Goal: Task Accomplishment & Management: Manage account settings

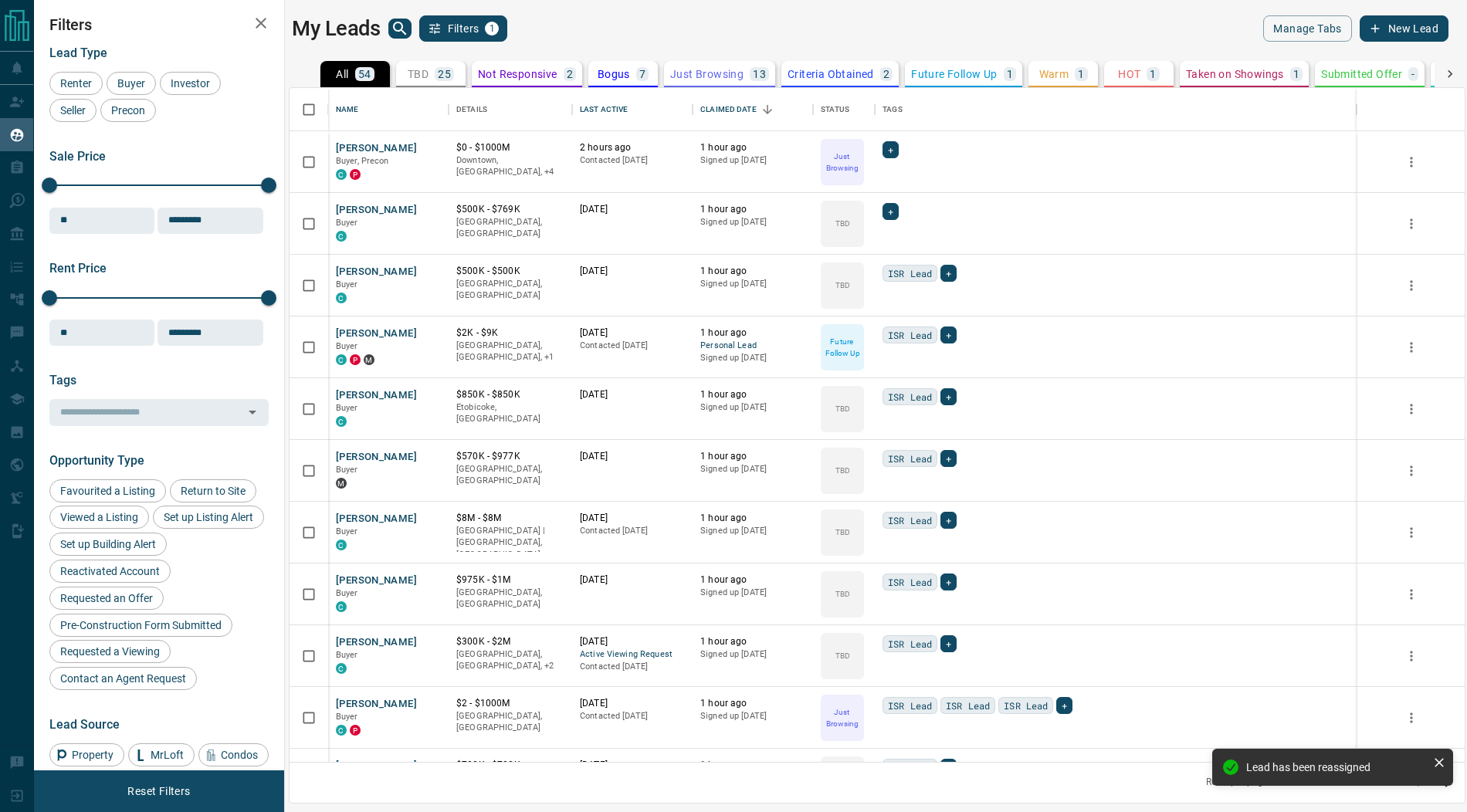
scroll to position [675, 1175]
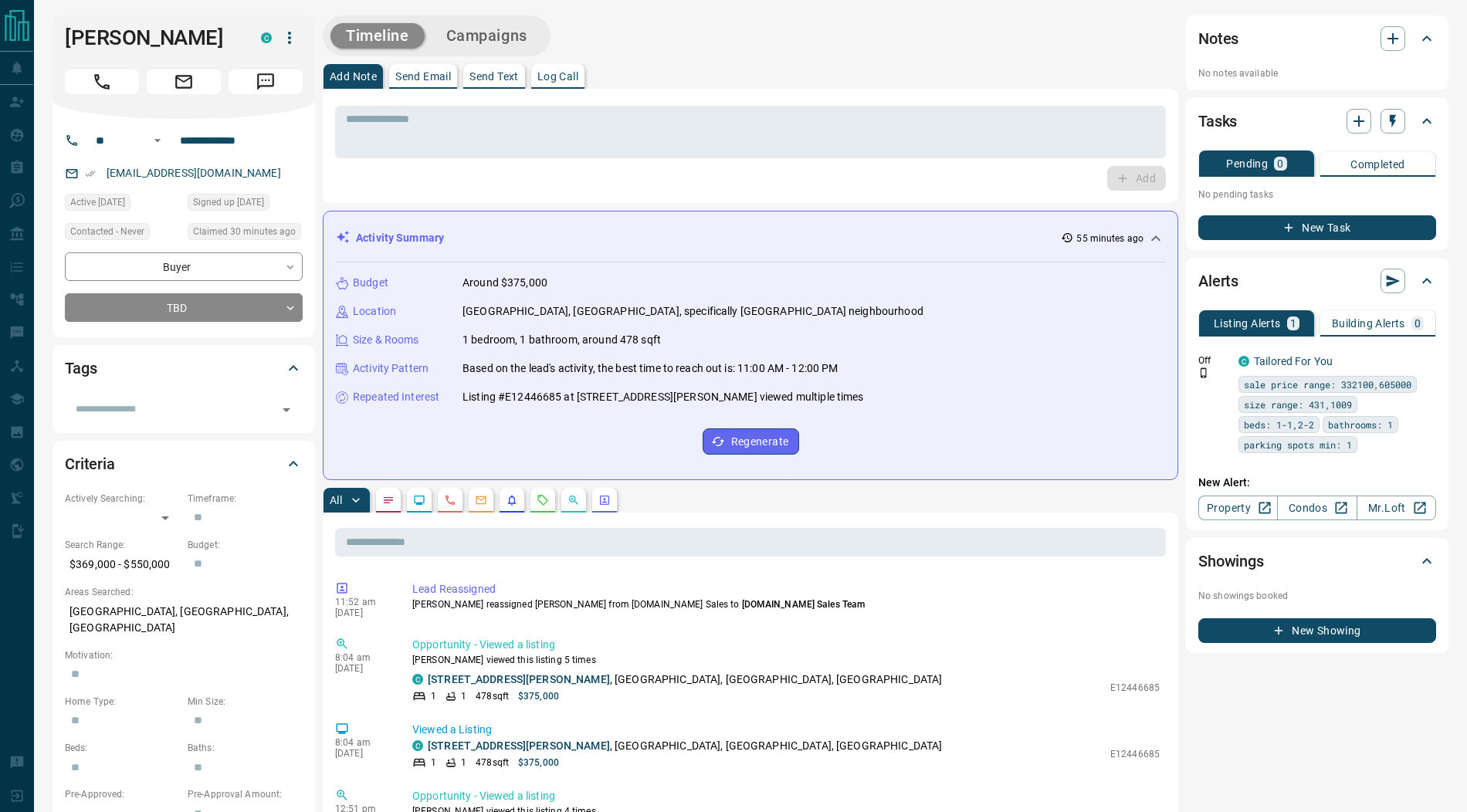
click at [287, 32] on icon "button" at bounding box center [289, 37] width 18 height 18
click at [261, 65] on li "Reassign Lead" at bounding box center [257, 68] width 91 height 23
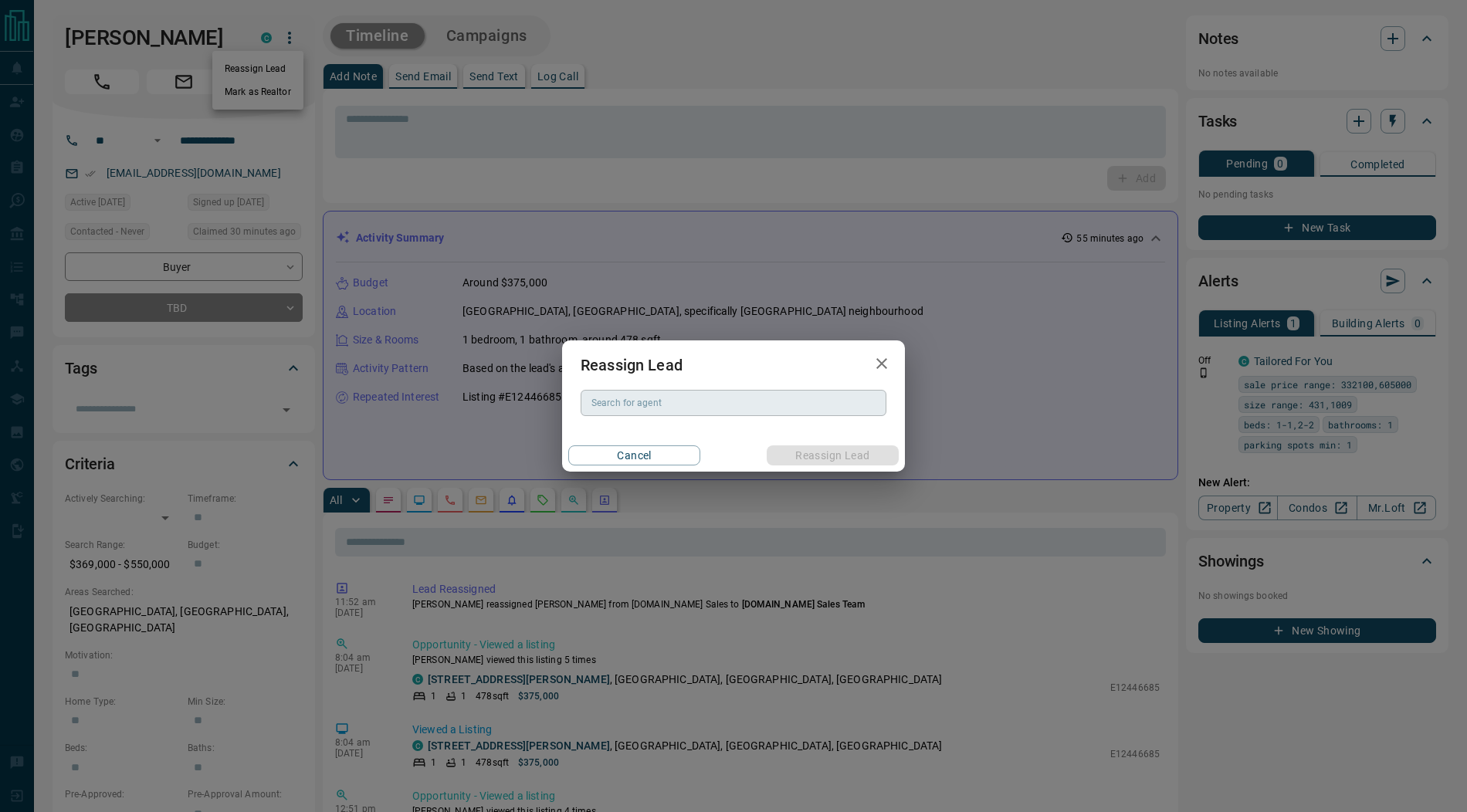
click at [622, 400] on div "Search for agent Search for agent" at bounding box center [733, 402] width 306 height 26
click at [635, 426] on li "Nysa Ruparel" at bounding box center [733, 433] width 306 height 23
type input "**********"
click at [814, 455] on button "Reassign Lead" at bounding box center [832, 455] width 132 height 20
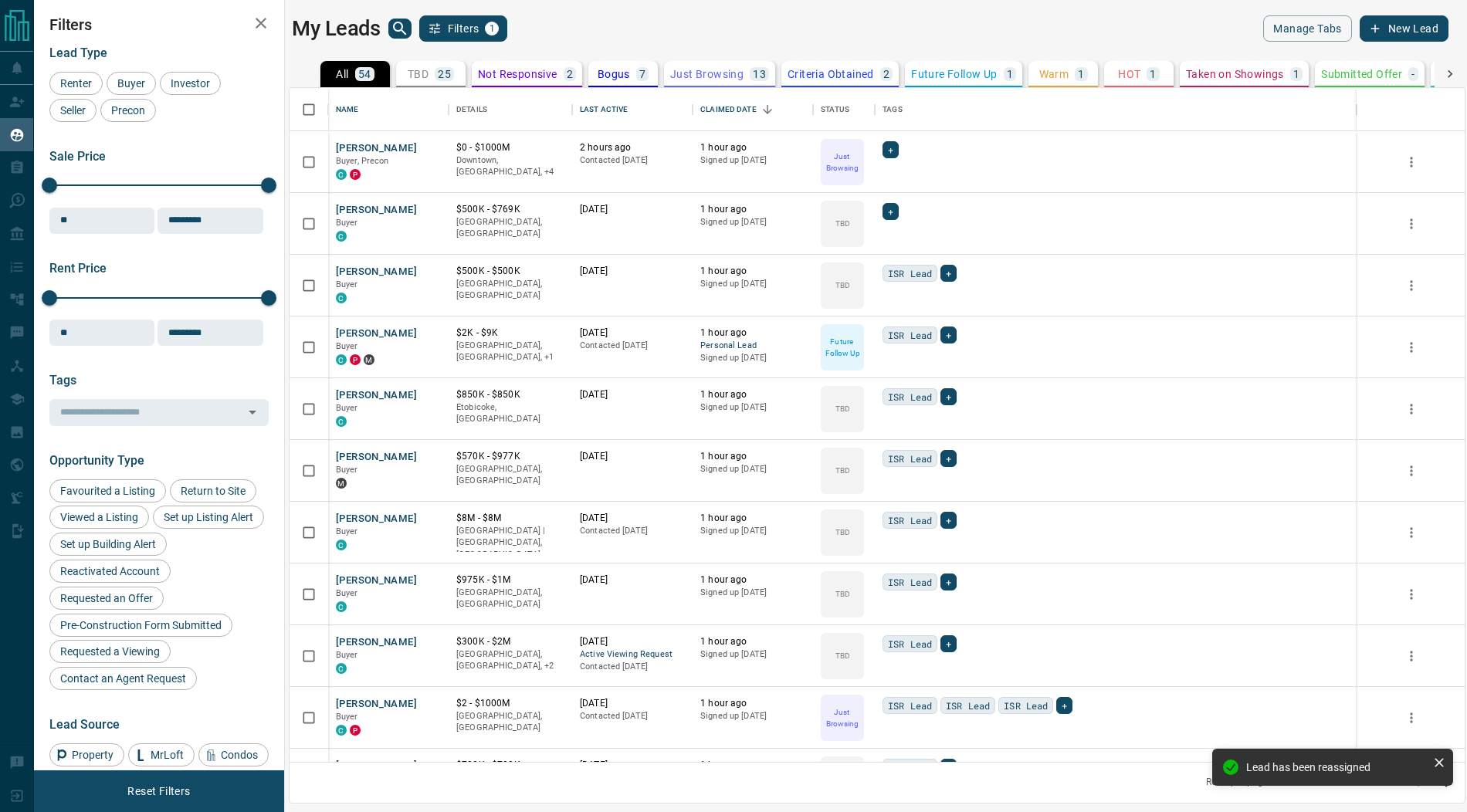
scroll to position [675, 1175]
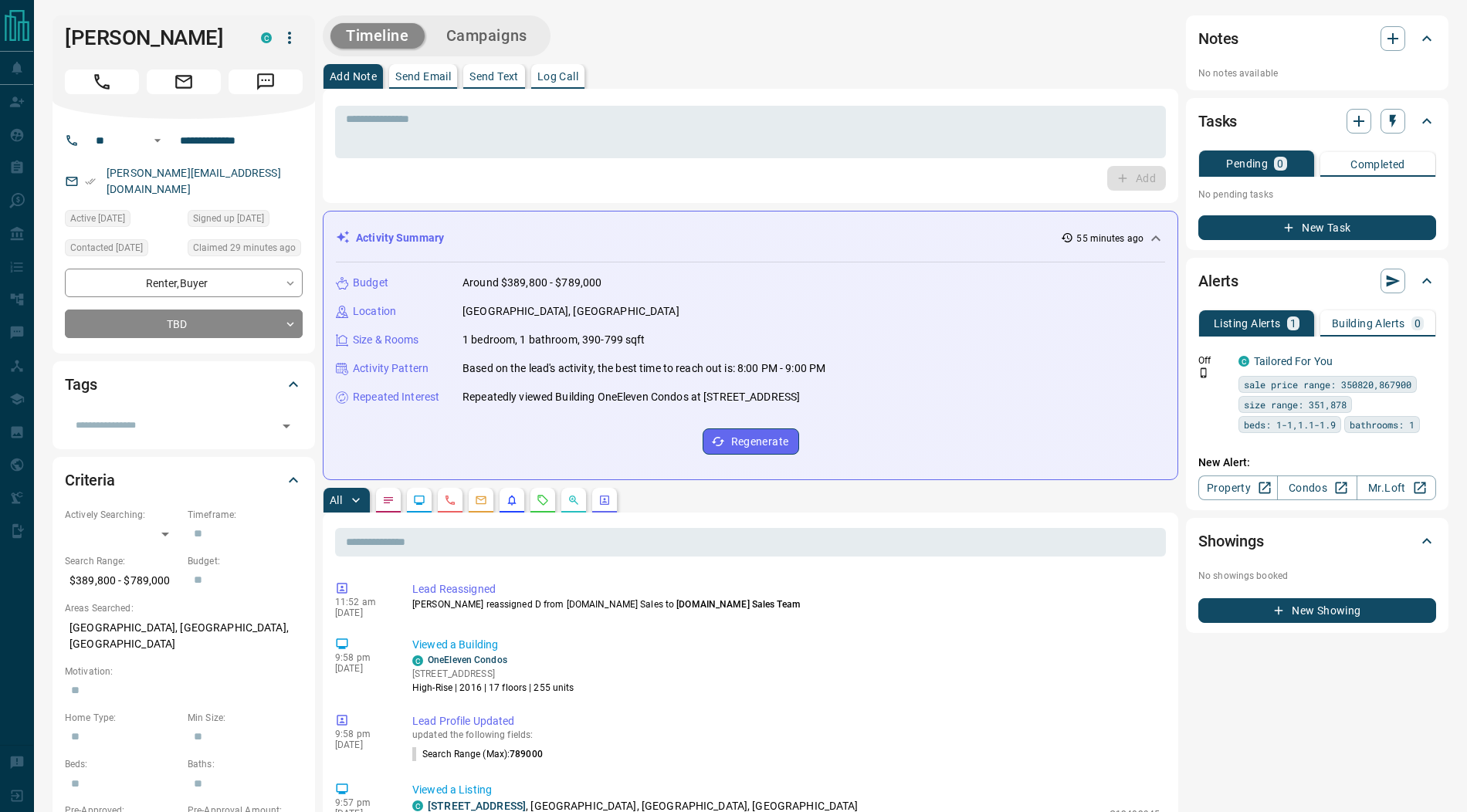
click at [291, 38] on icon "button" at bounding box center [290, 38] width 3 height 13
click at [268, 73] on li "Reassign Lead" at bounding box center [257, 68] width 91 height 23
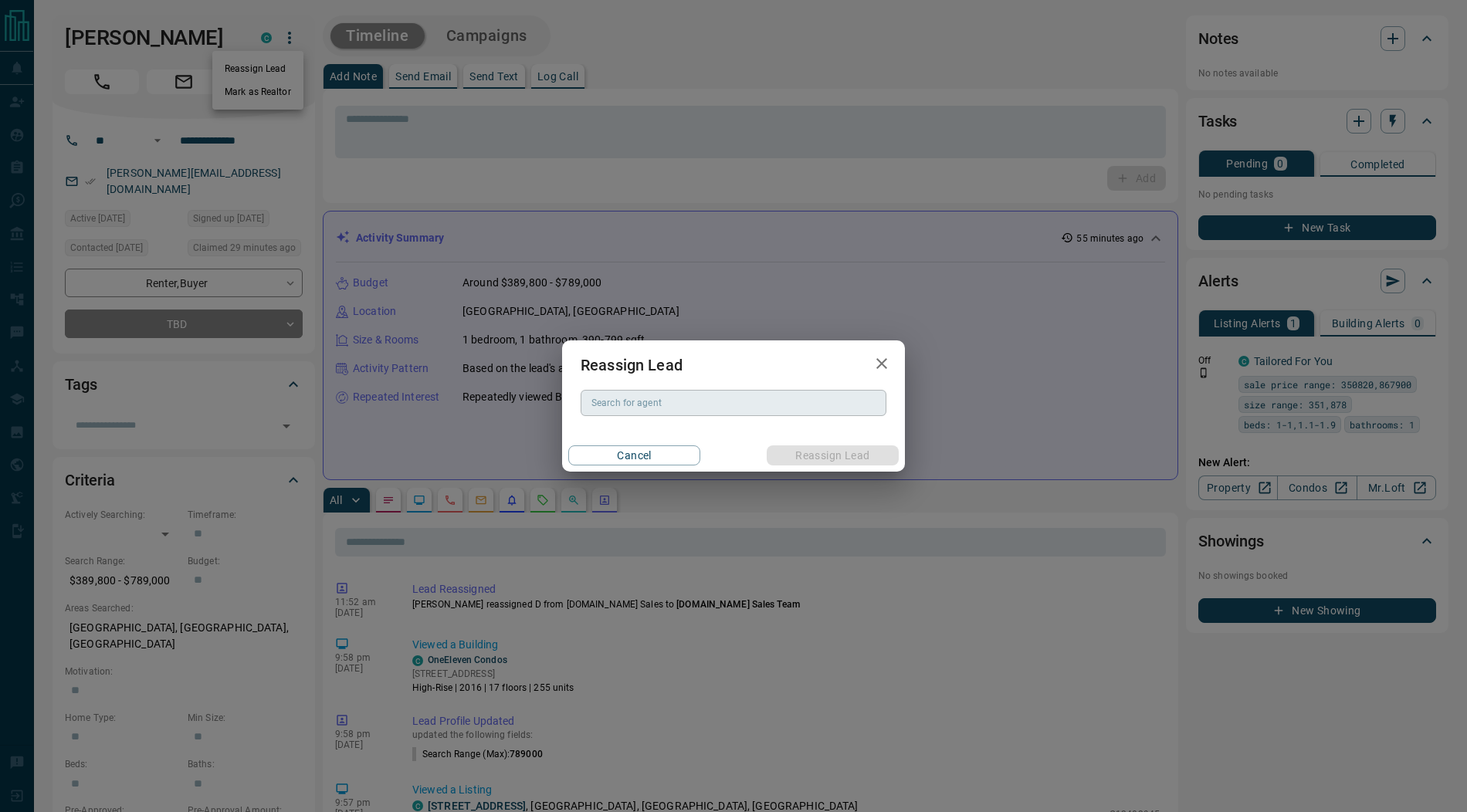
click at [657, 411] on div "Search for agent" at bounding box center [733, 402] width 306 height 26
click at [718, 423] on li "Zach Lahartinger" at bounding box center [733, 433] width 306 height 23
type input "**********"
click at [794, 452] on button "Reassign Lead" at bounding box center [832, 455] width 132 height 20
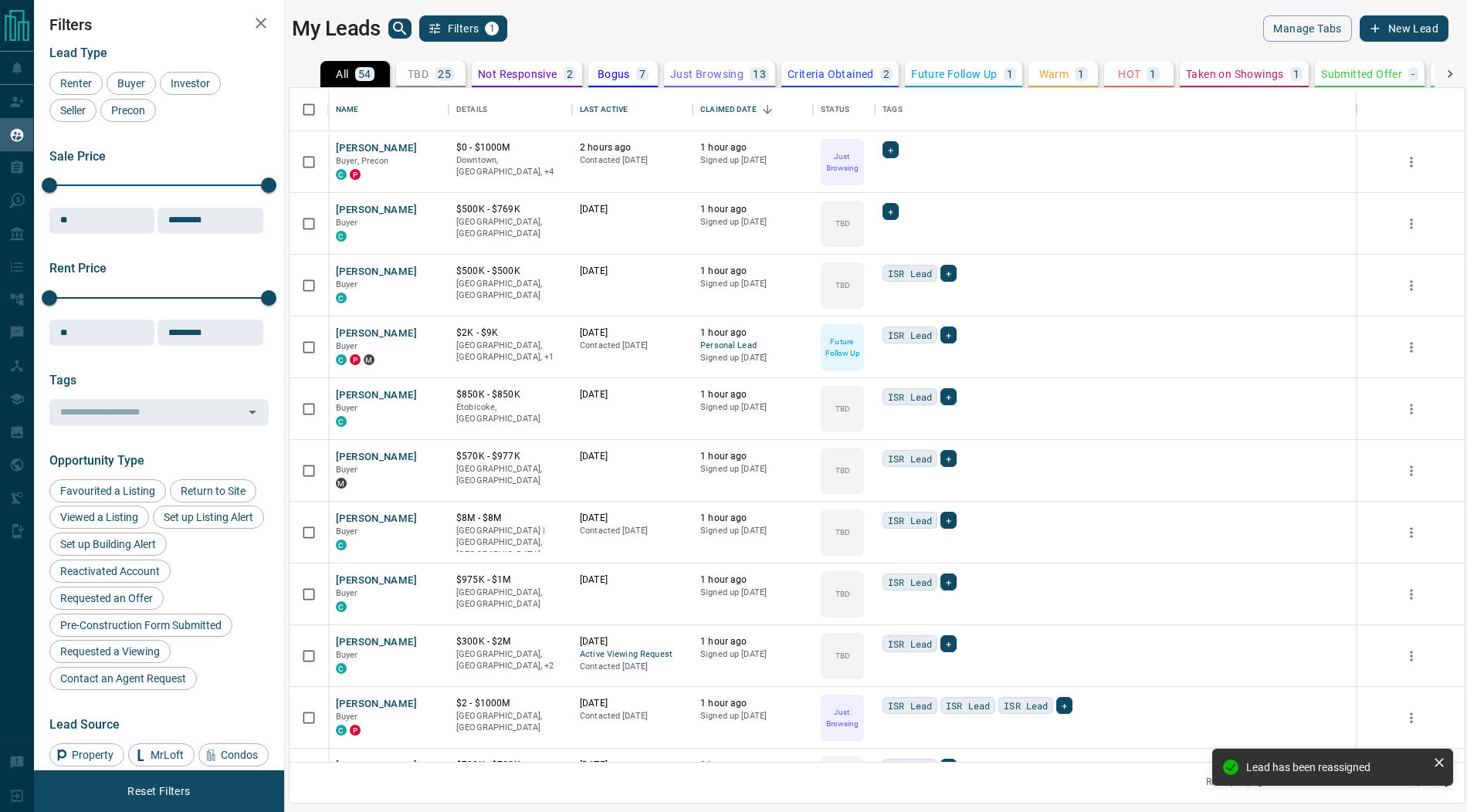
scroll to position [675, 1175]
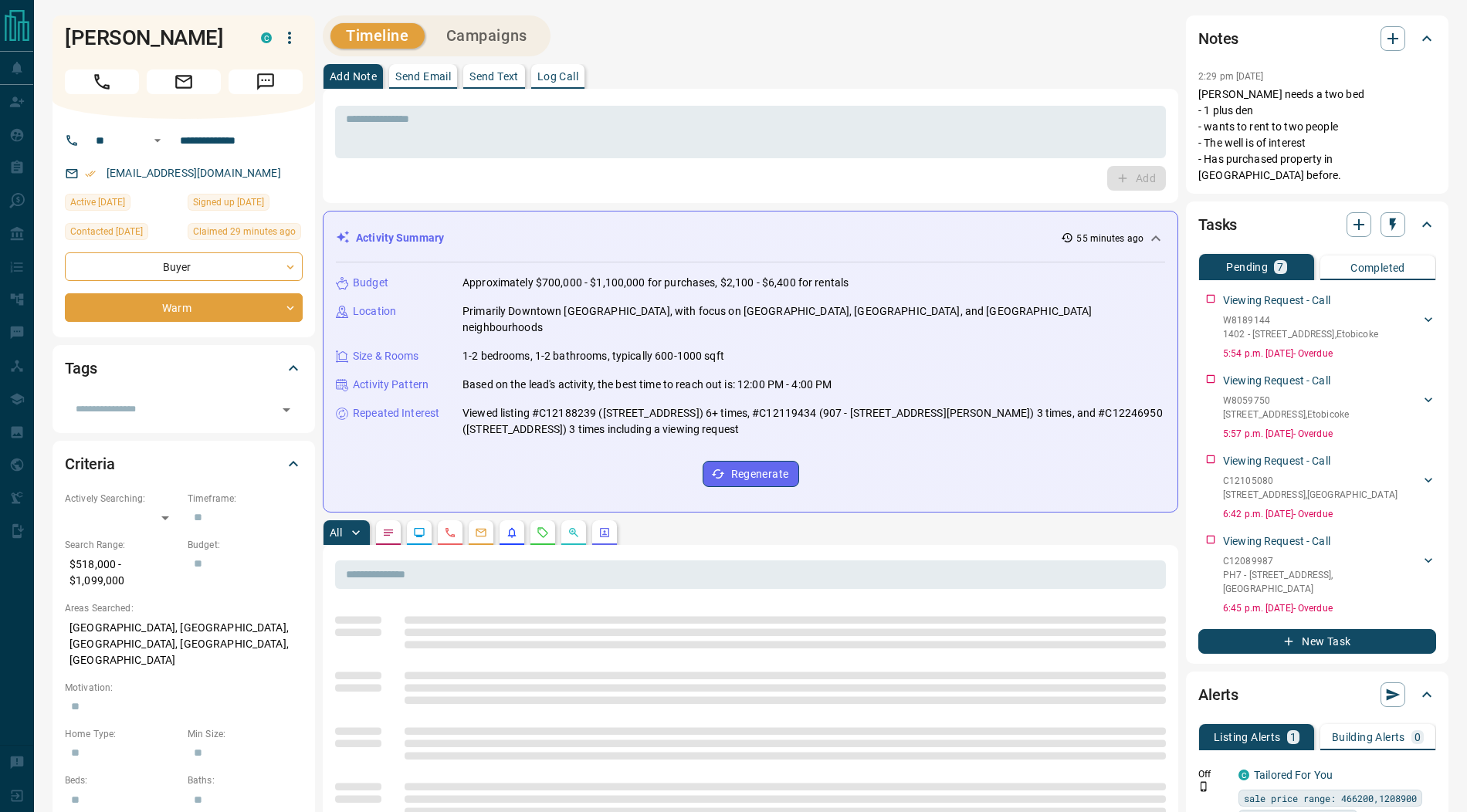
click at [290, 37] on icon "button" at bounding box center [290, 38] width 3 height 13
click at [274, 55] on ul "Reassign Lead Mark as Realtor Delete" at bounding box center [257, 92] width 91 height 82
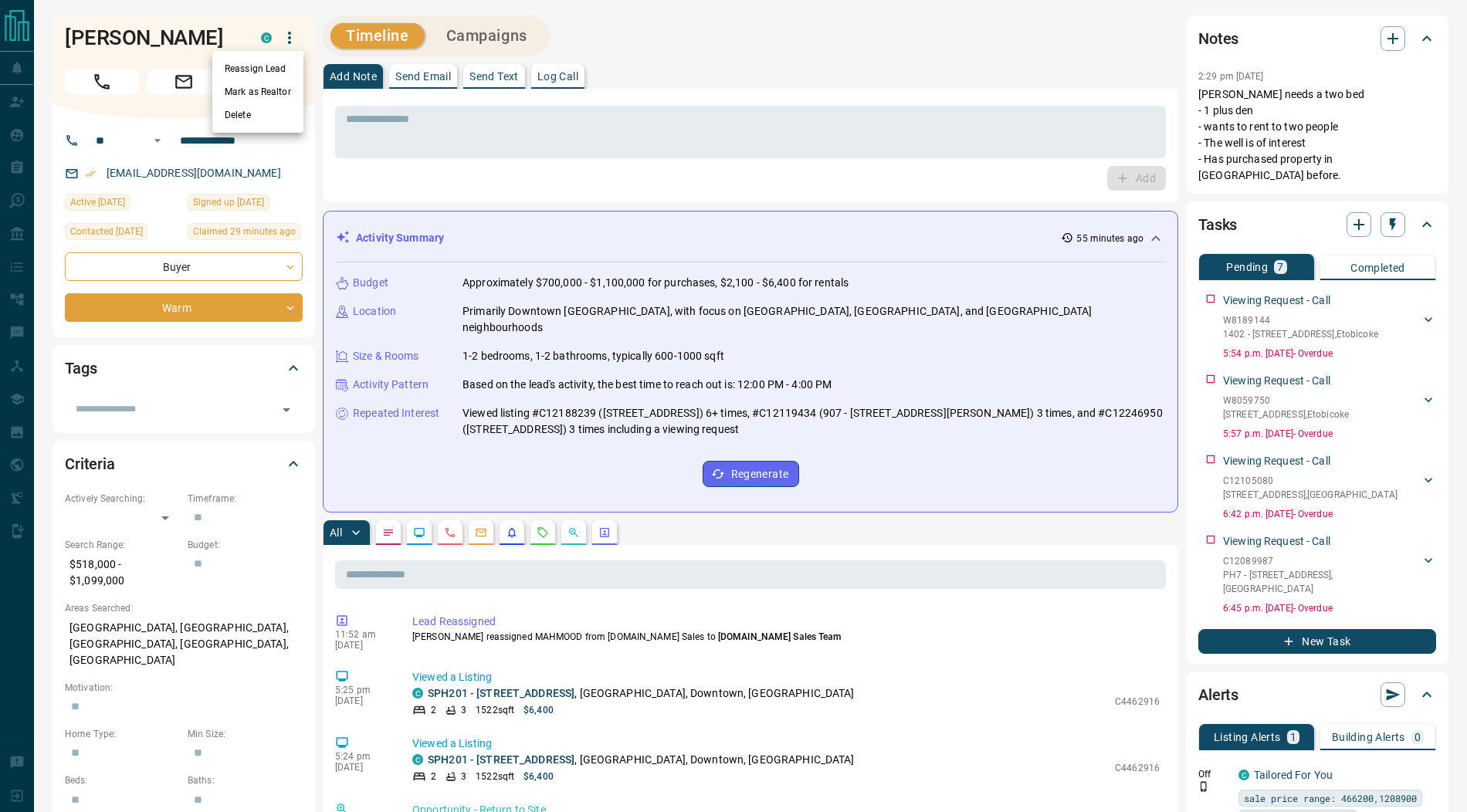
click at [268, 61] on li "Reassign Lead" at bounding box center [257, 68] width 91 height 23
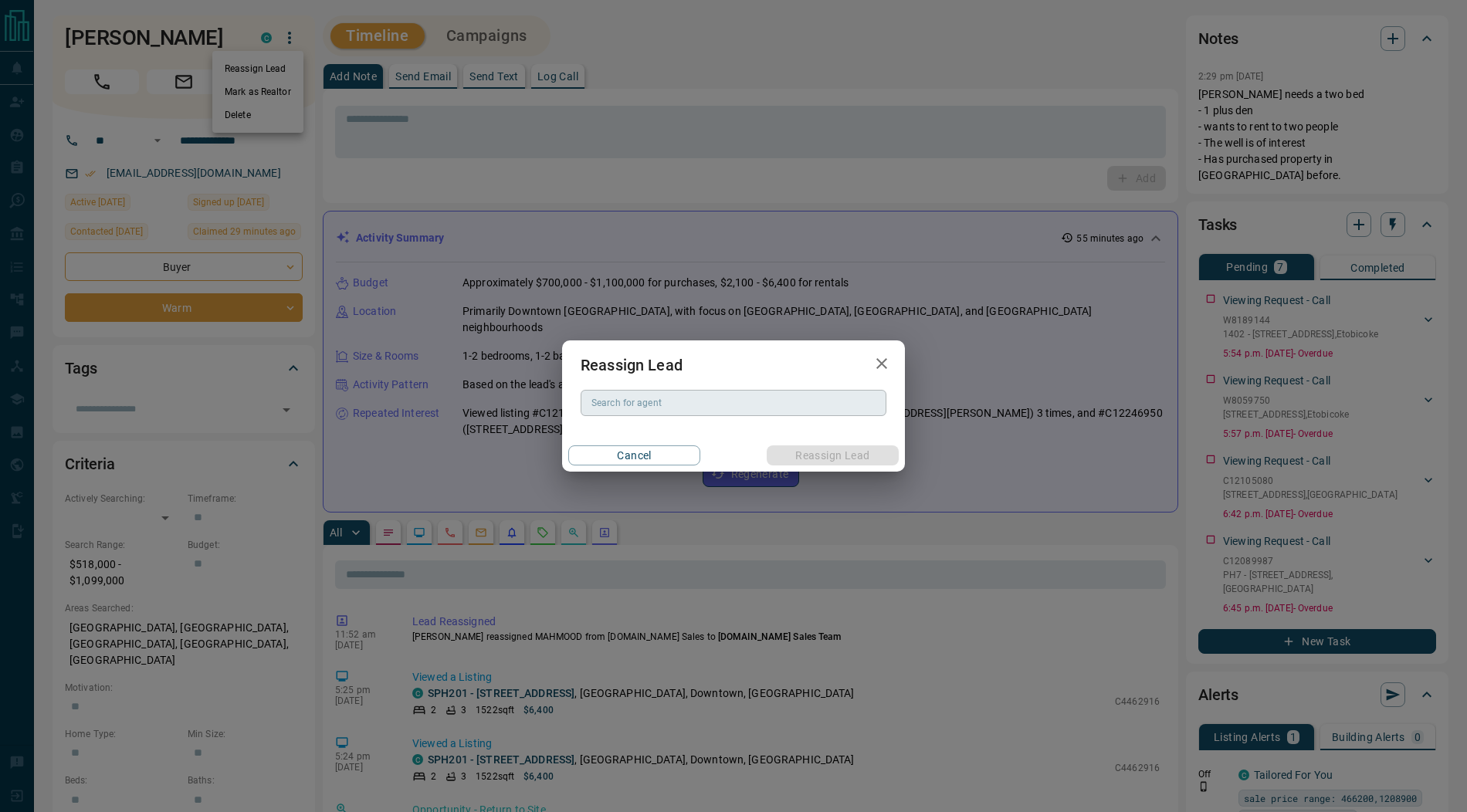
click at [617, 407] on div "Search for agent Search for agent" at bounding box center [733, 402] width 306 height 26
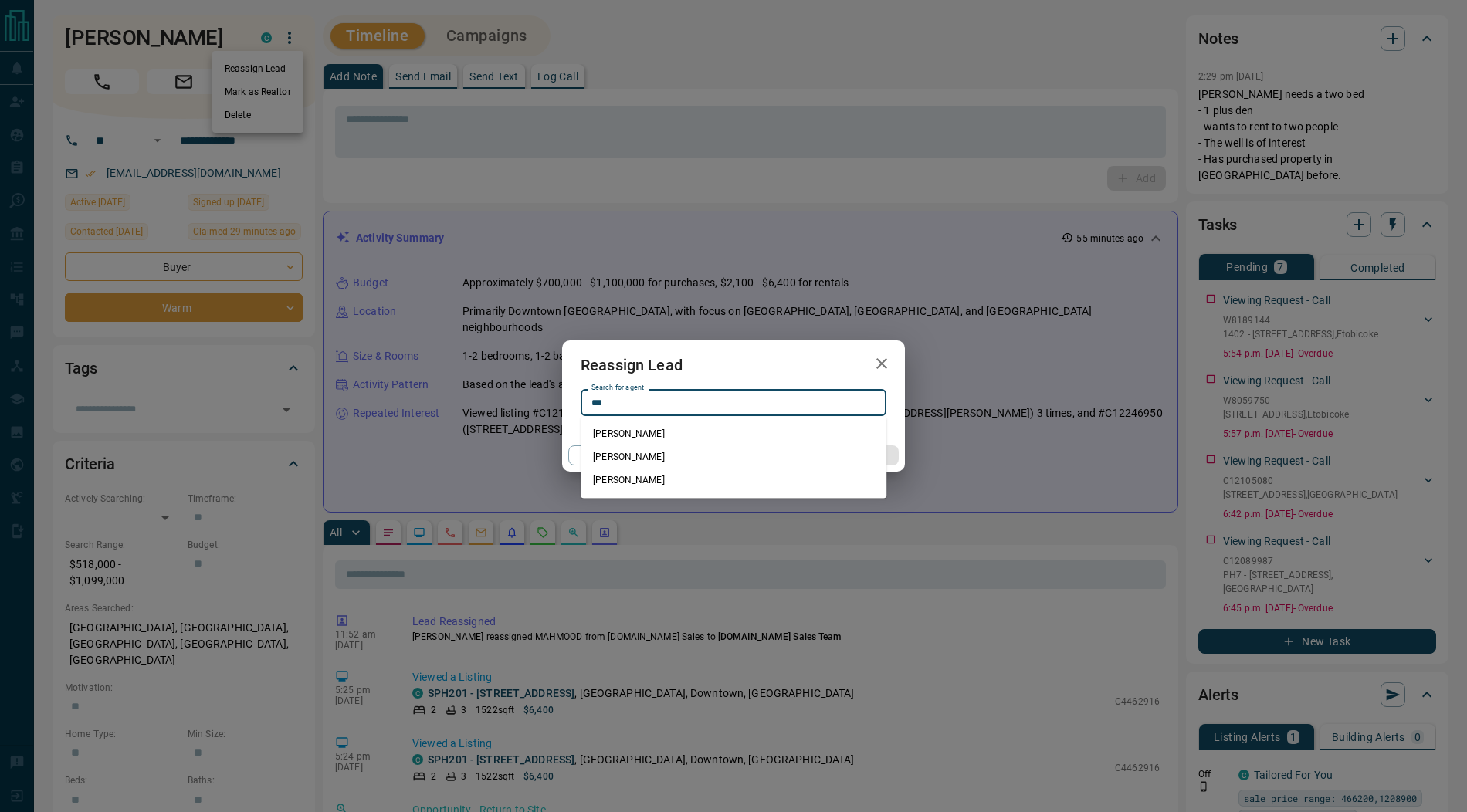
click at [651, 450] on li "Edward Bulmer" at bounding box center [733, 456] width 306 height 23
type input "**********"
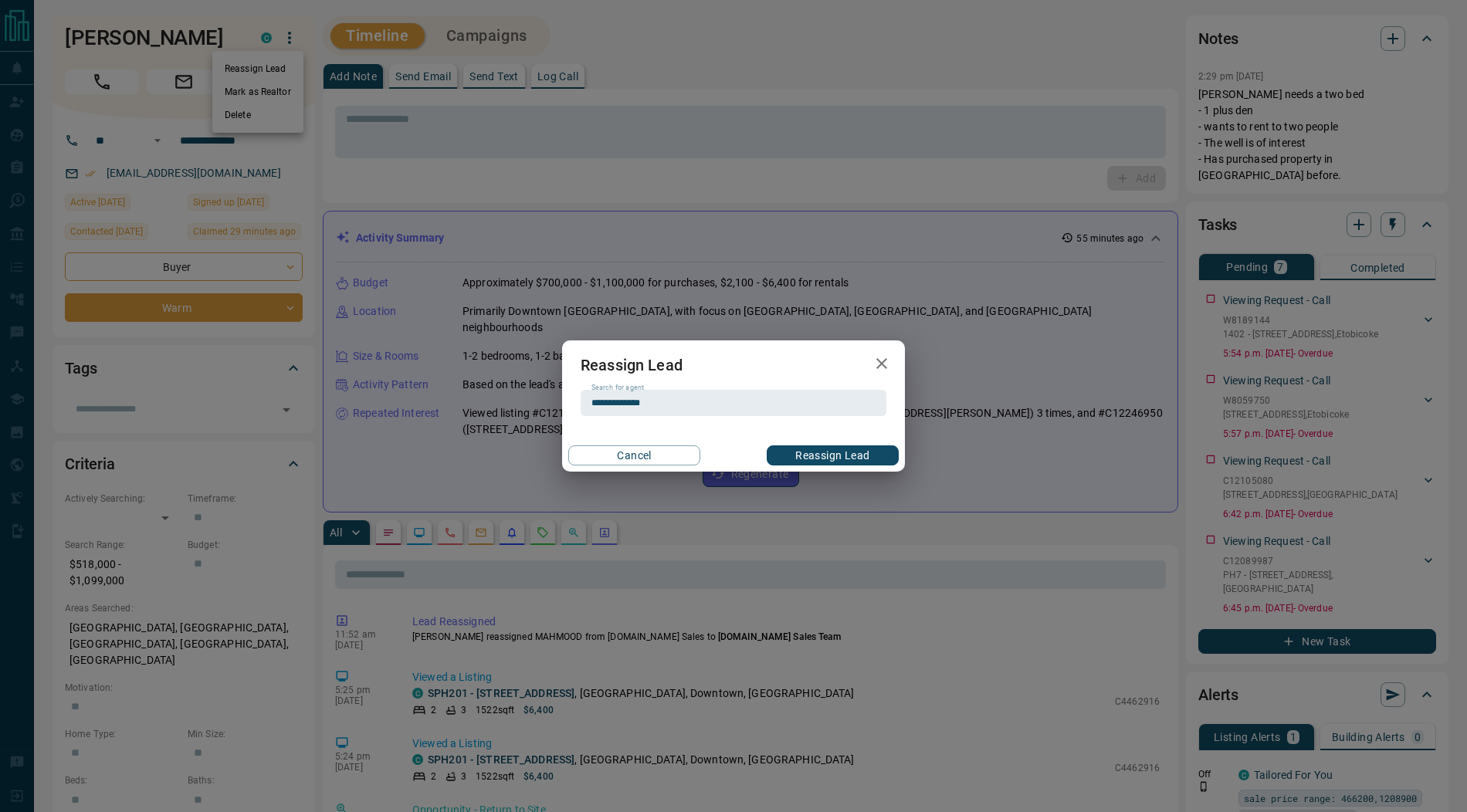
click at [822, 454] on button "Reassign Lead" at bounding box center [832, 455] width 132 height 20
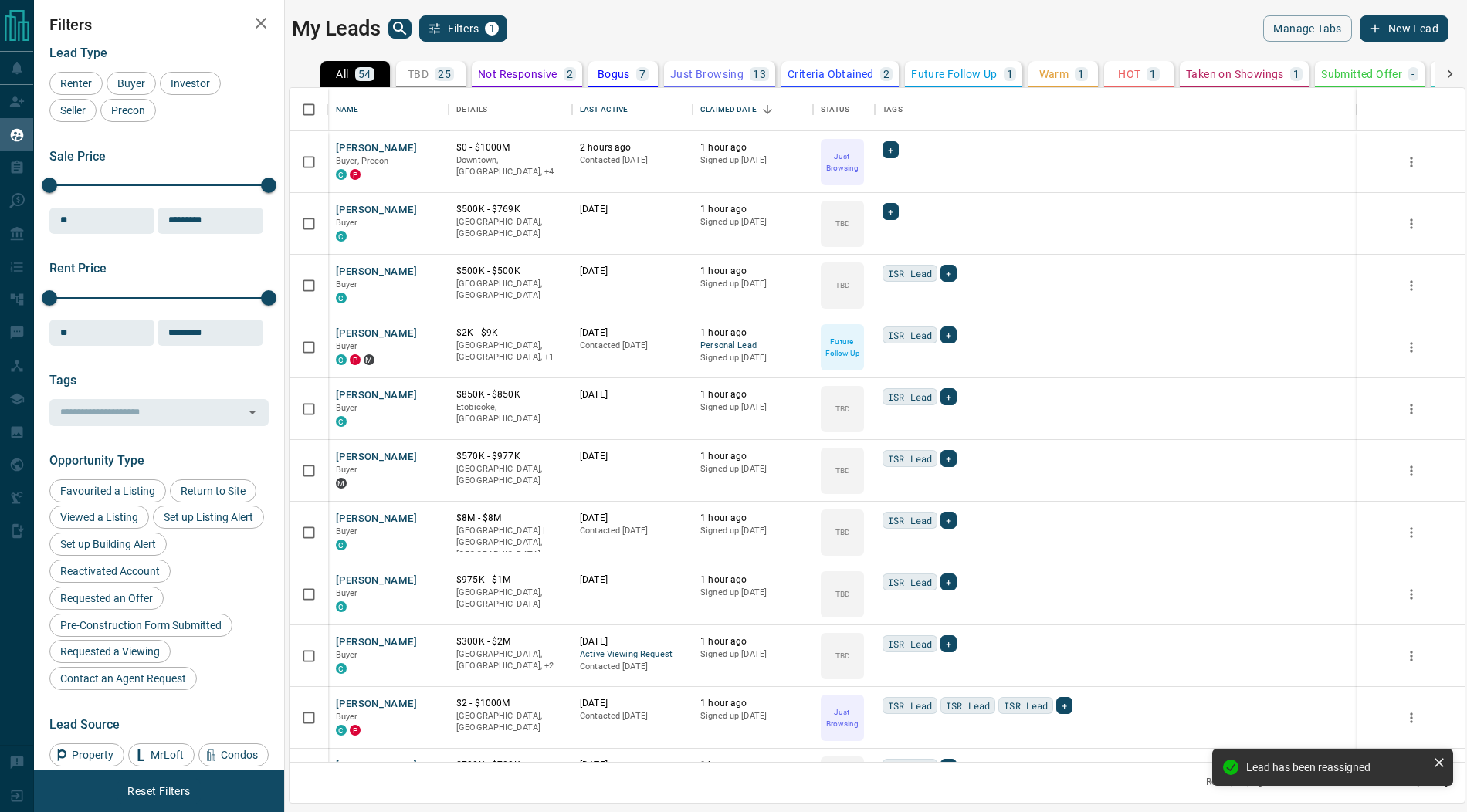
scroll to position [675, 1175]
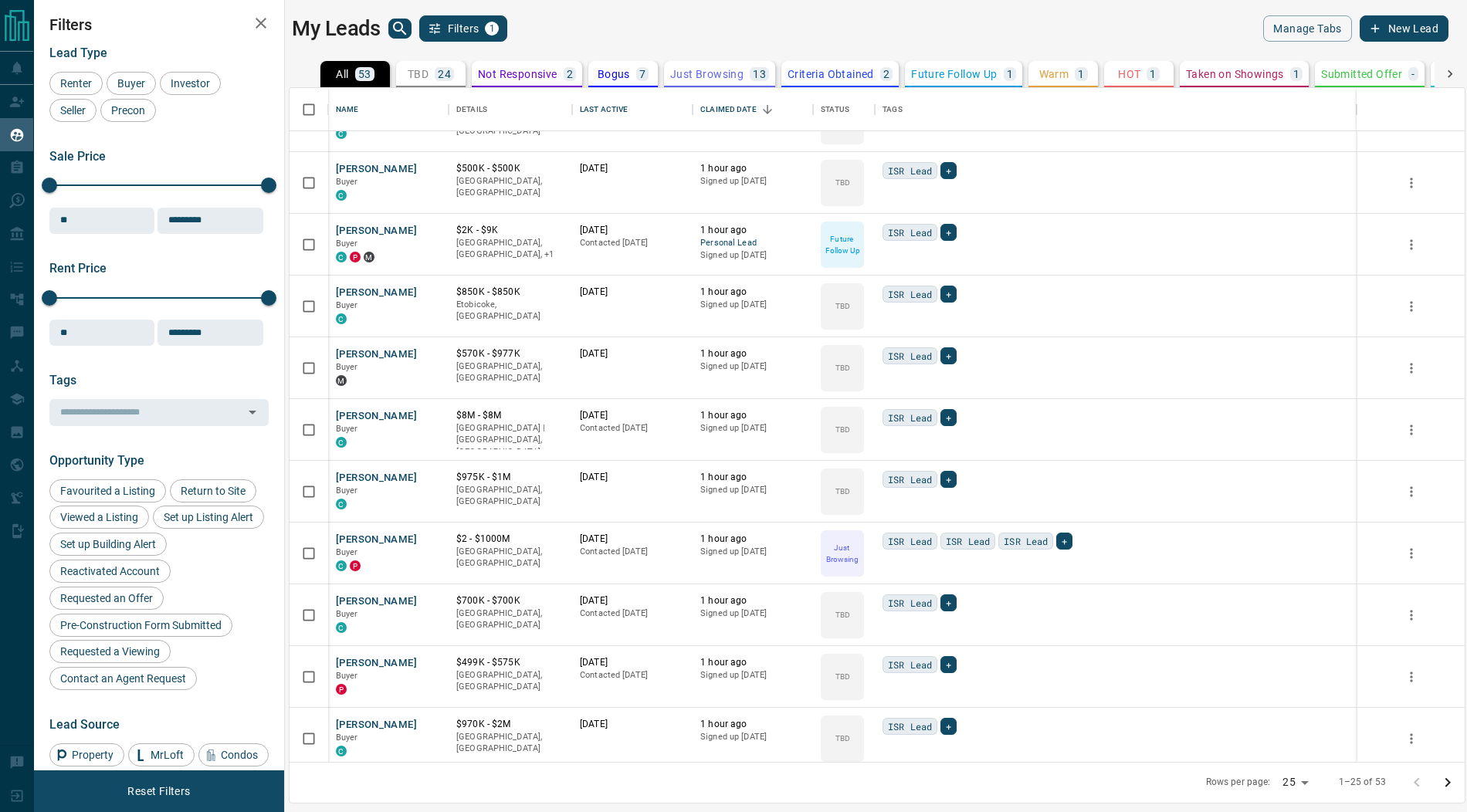
scroll to position [116, 0]
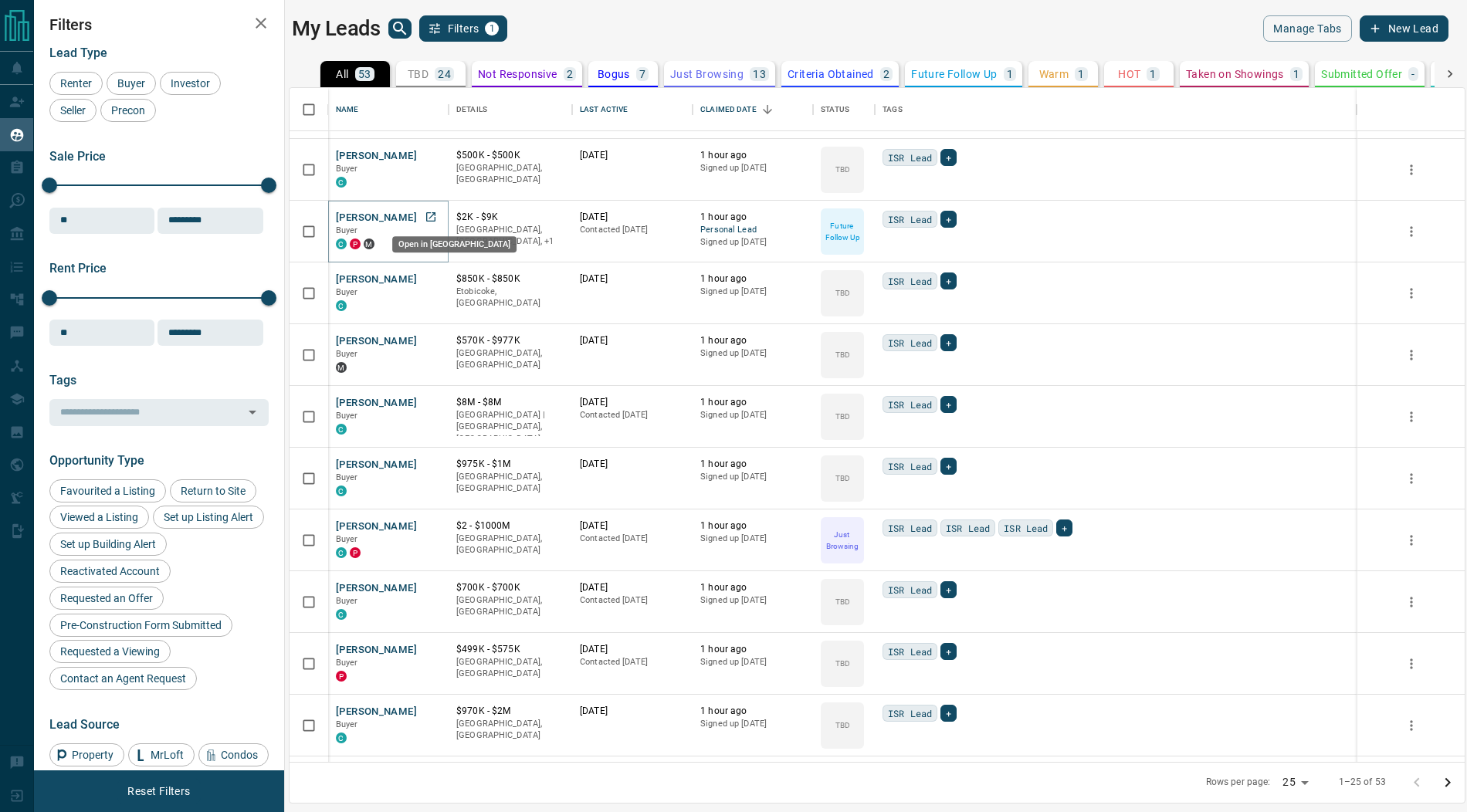
click at [431, 215] on icon "Open in New Tab" at bounding box center [431, 217] width 13 height 13
click at [427, 275] on icon "Open in New Tab" at bounding box center [431, 279] width 13 height 13
click at [429, 341] on icon "Open in New Tab" at bounding box center [431, 340] width 13 height 13
click at [431, 401] on icon "Open in New Tab" at bounding box center [431, 402] width 9 height 9
click at [433, 462] on icon "Open in New Tab" at bounding box center [431, 464] width 13 height 13
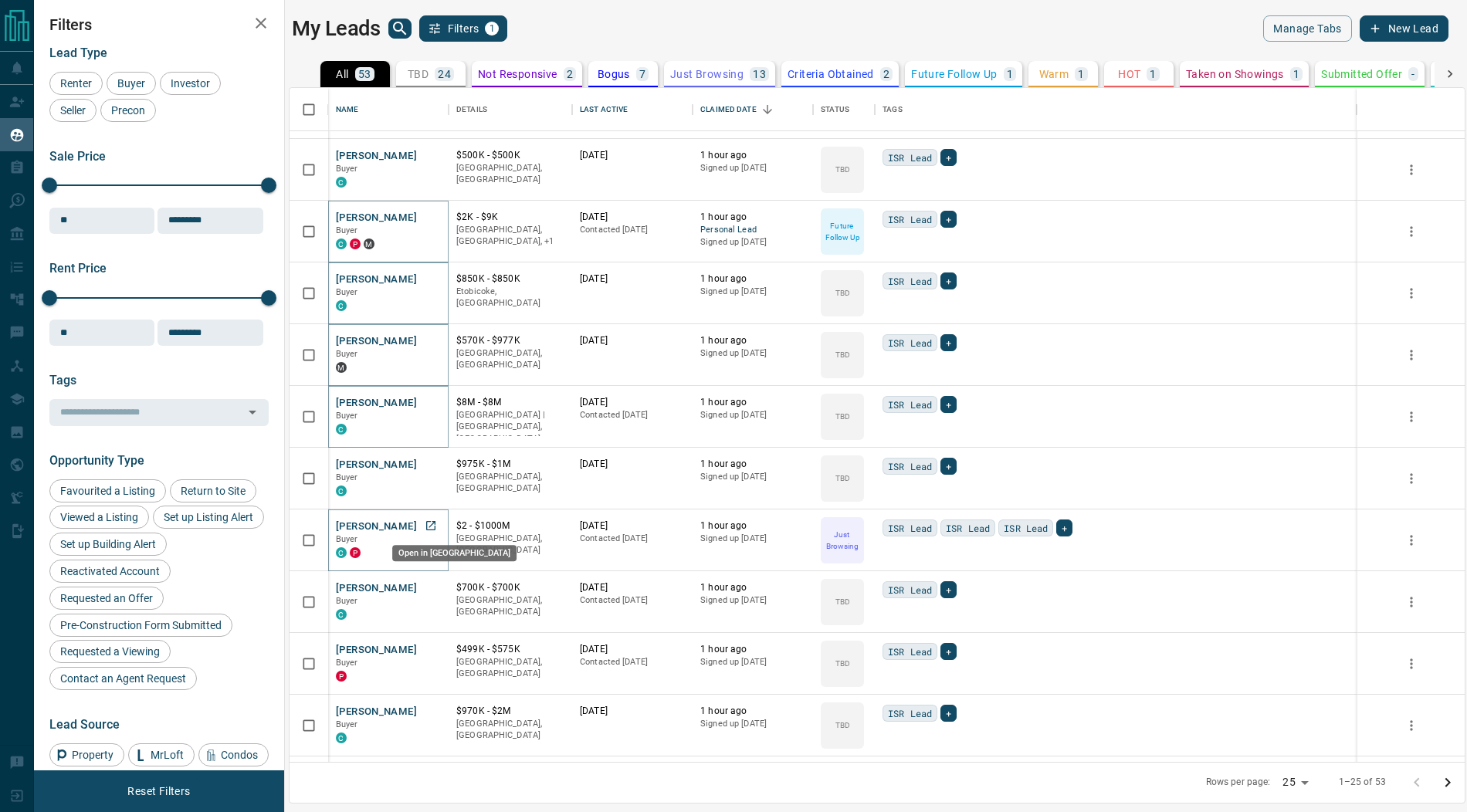
click at [436, 523] on icon "Open in New Tab" at bounding box center [431, 526] width 13 height 13
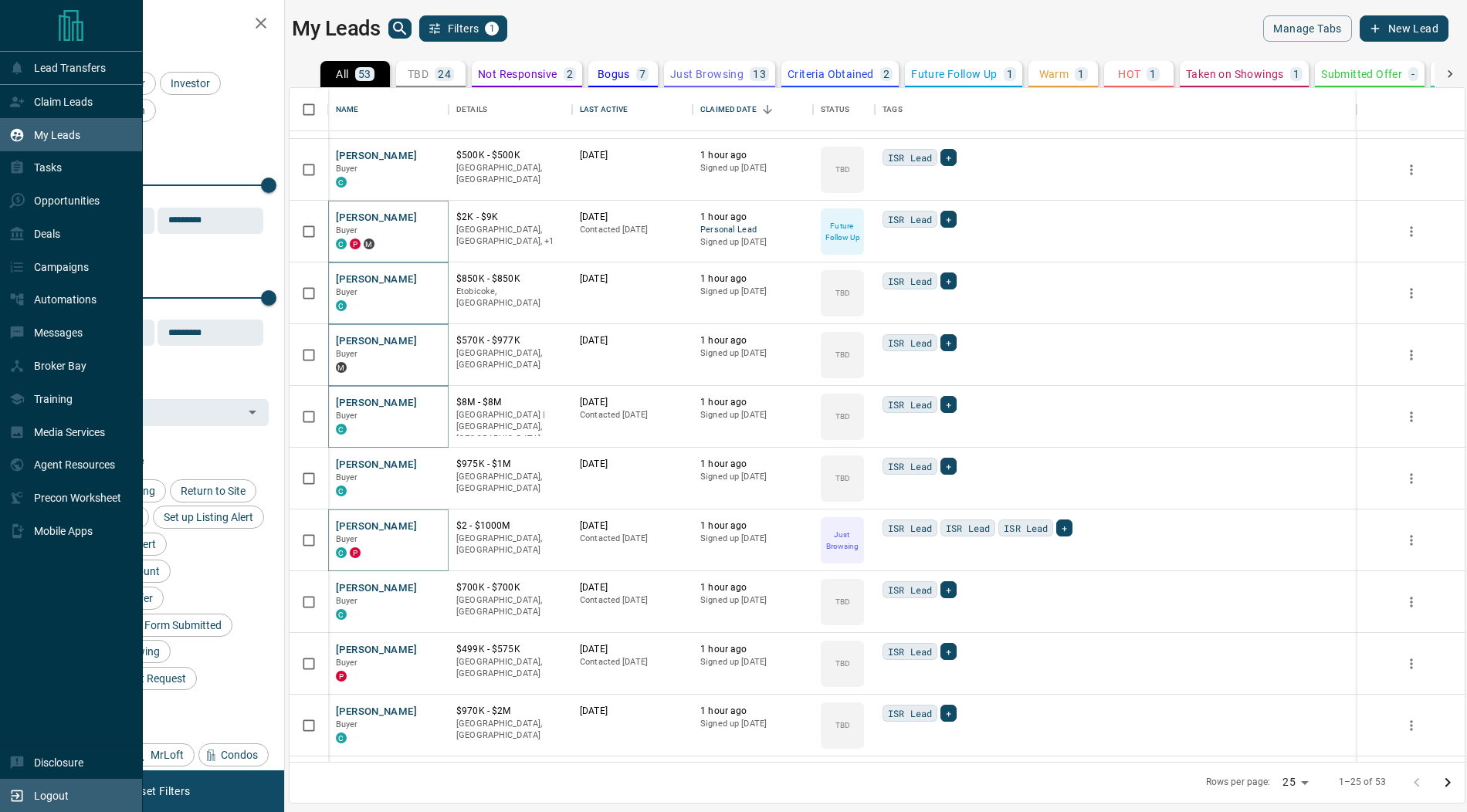
click at [33, 799] on div "Logout" at bounding box center [39, 795] width 59 height 25
